Goal: Check status: Check status

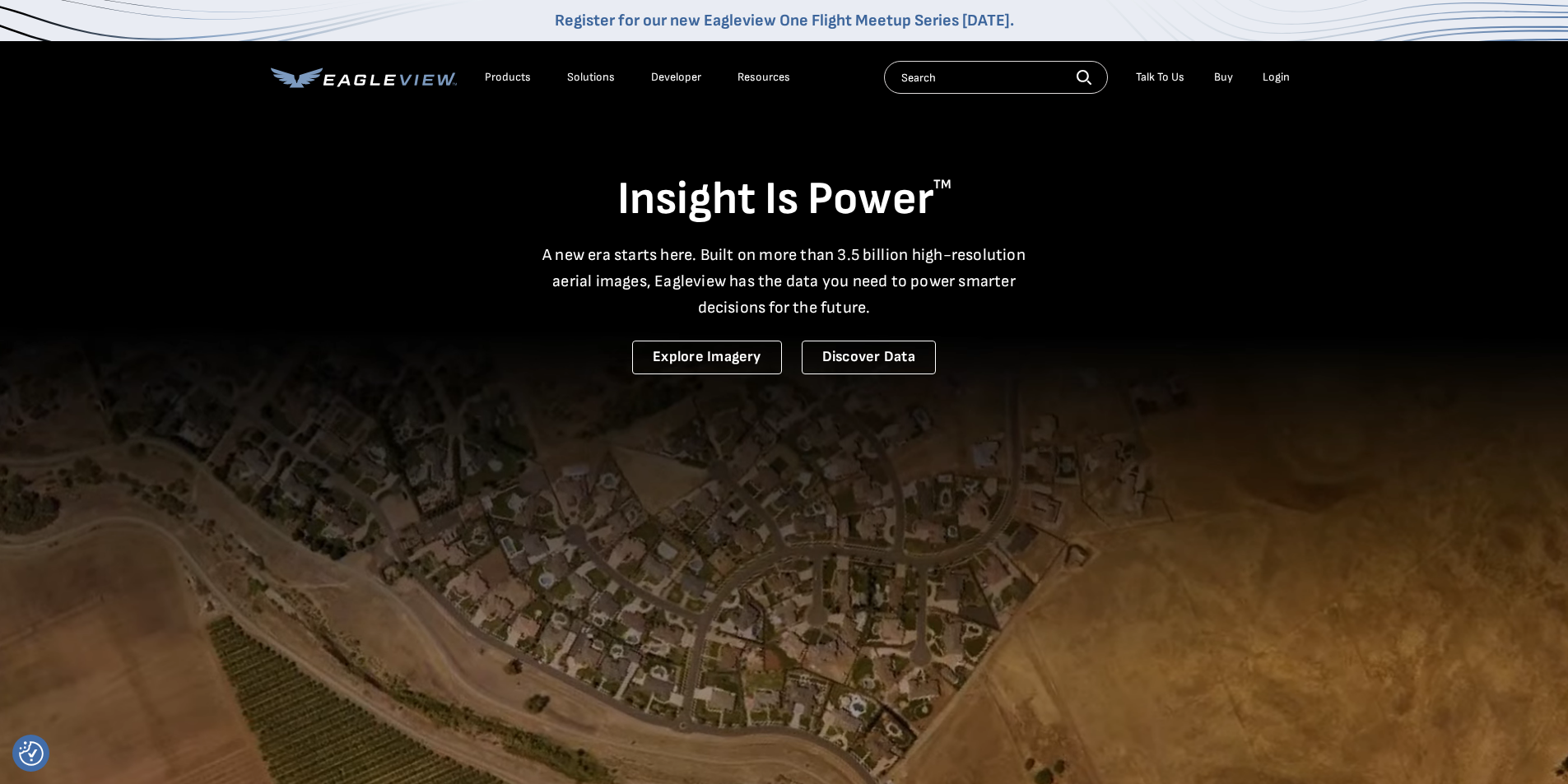
click at [1273, 80] on div "Login" at bounding box center [1276, 77] width 27 height 15
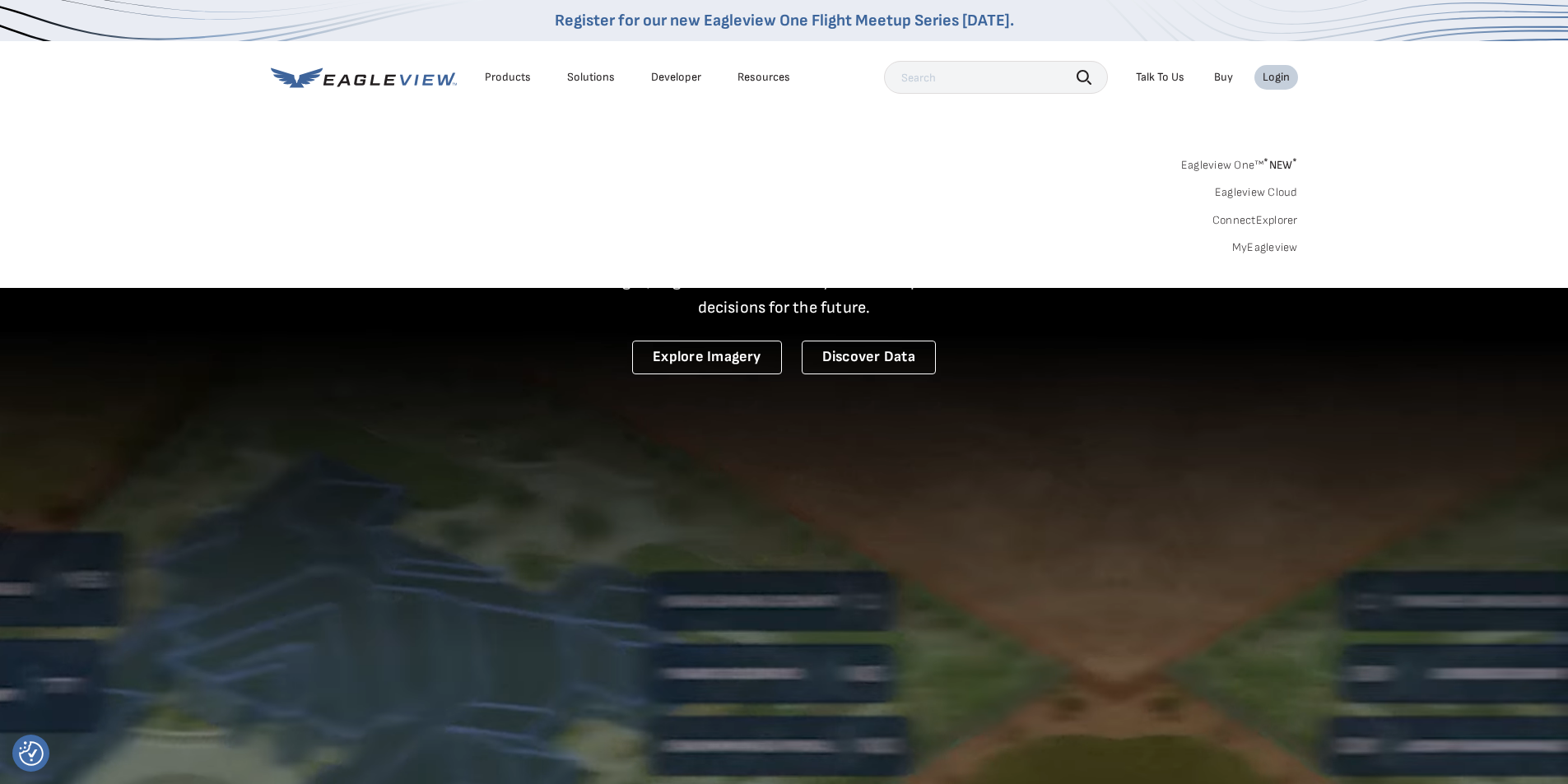
click at [1263, 244] on link "MyEagleview" at bounding box center [1265, 247] width 66 height 15
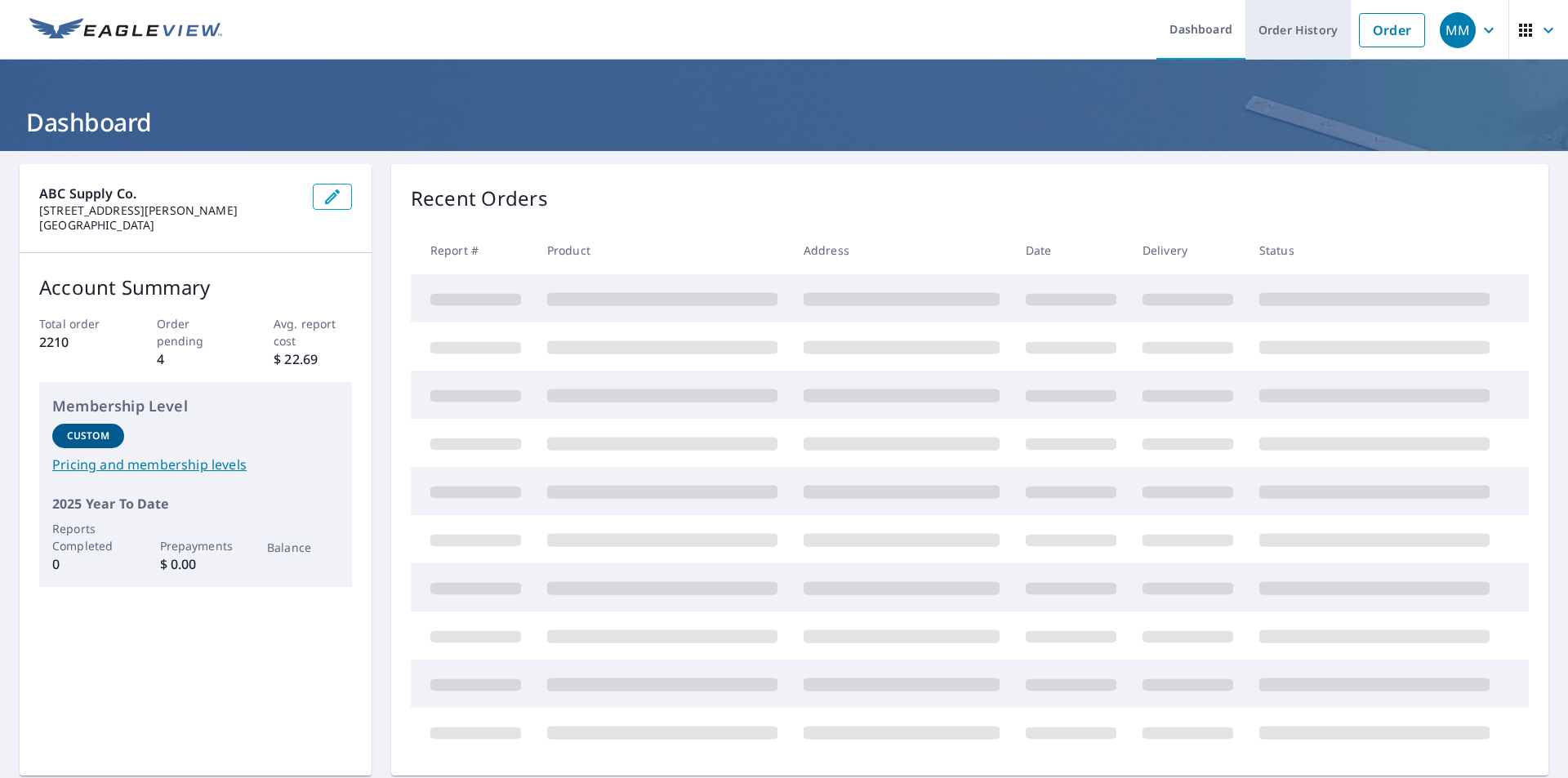
click at [1299, 33] on link "Order History" at bounding box center [1299, 30] width 105 height 60
